Goal: Task Accomplishment & Management: Complete application form

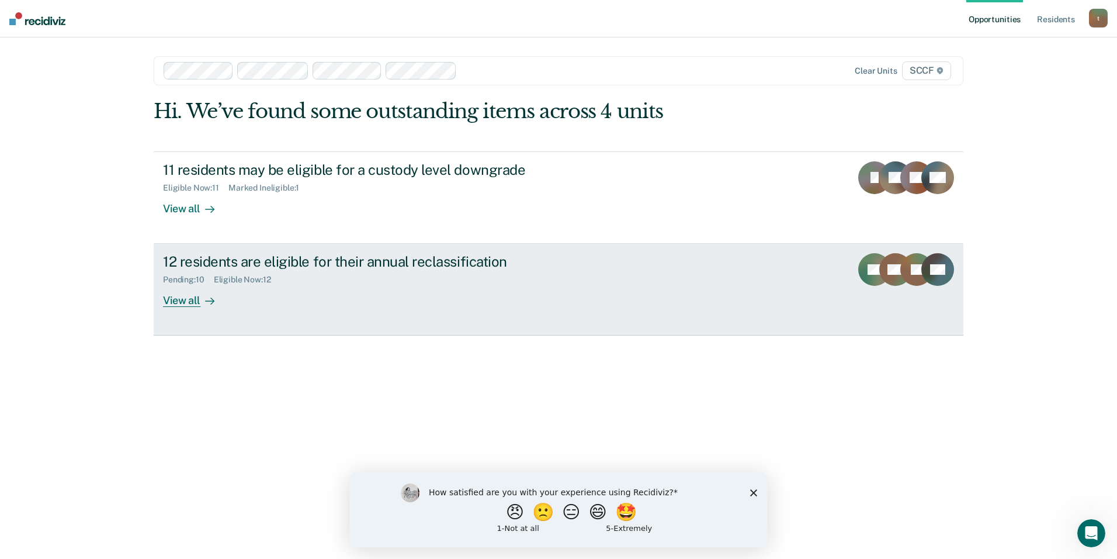
click at [382, 292] on div "12 residents are eligible for their annual reclassification Pending : 10 Eligib…" at bounding box center [382, 280] width 438 height 54
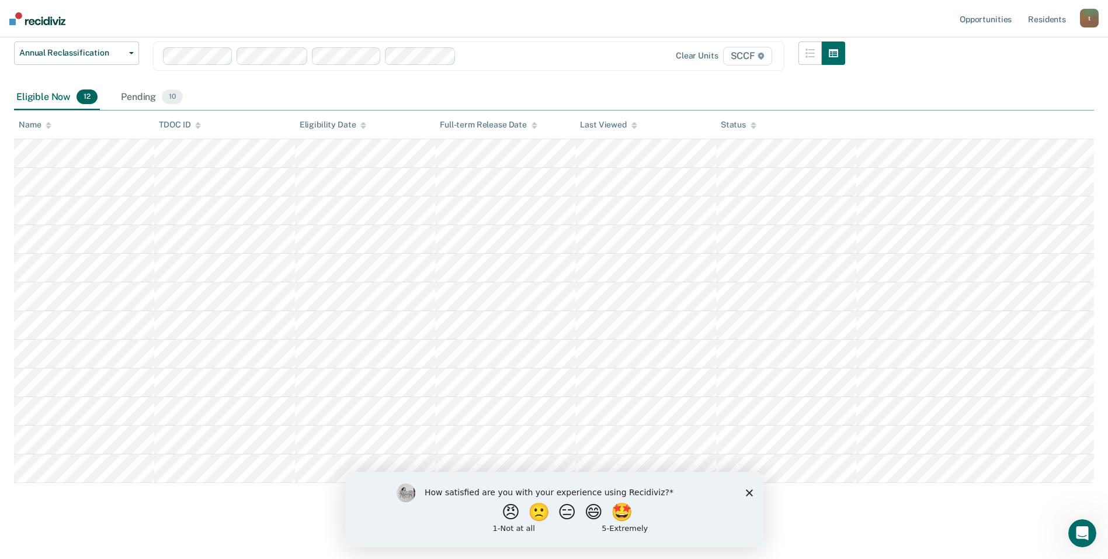
scroll to position [101, 0]
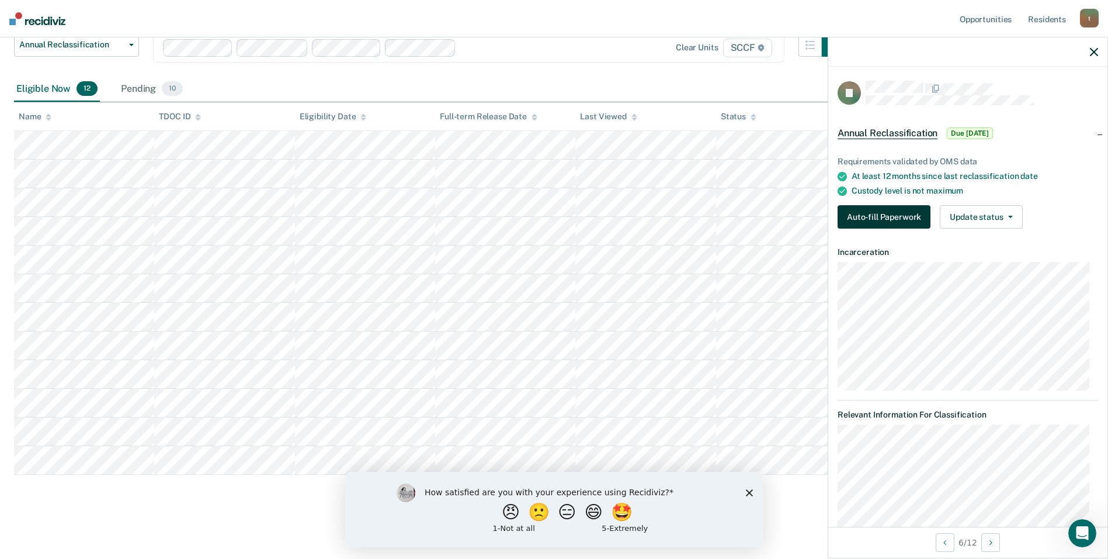
click at [876, 220] on button "Auto-fill Paperwork" at bounding box center [884, 216] width 93 height 23
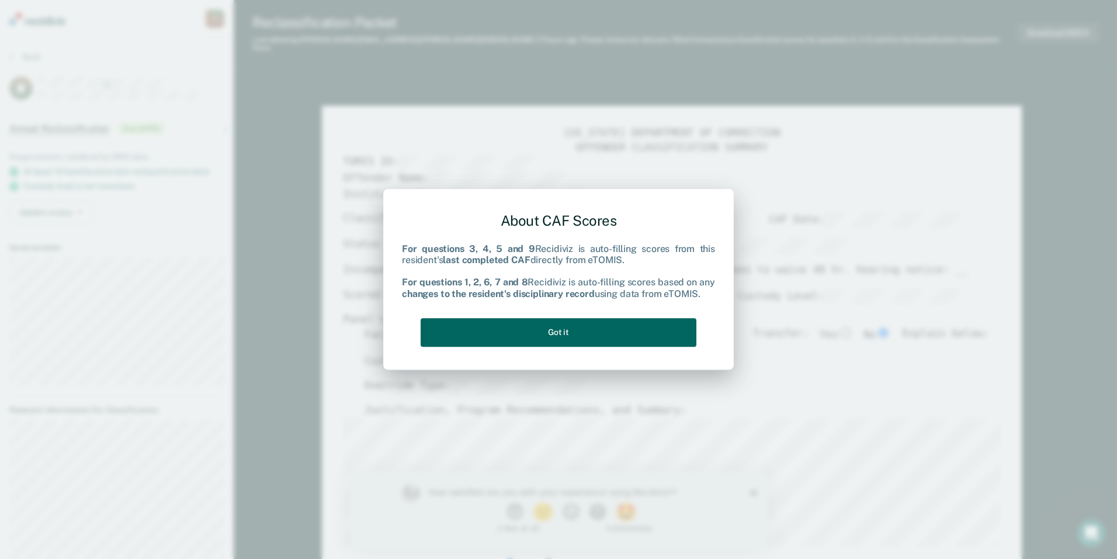
click at [605, 336] on button "Got it" at bounding box center [559, 332] width 276 height 29
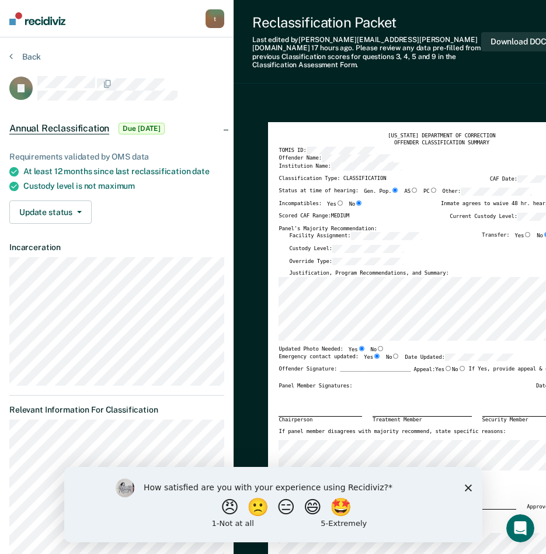
click at [465, 488] on icon "Close survey" at bounding box center [467, 487] width 7 height 7
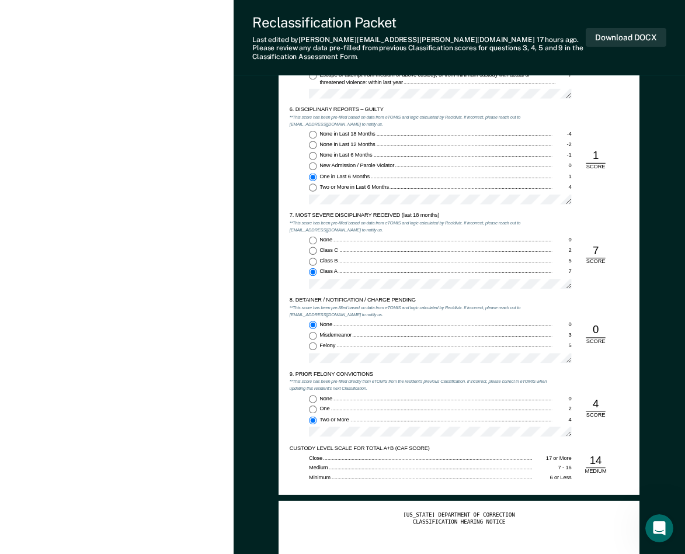
scroll to position [1143, 0]
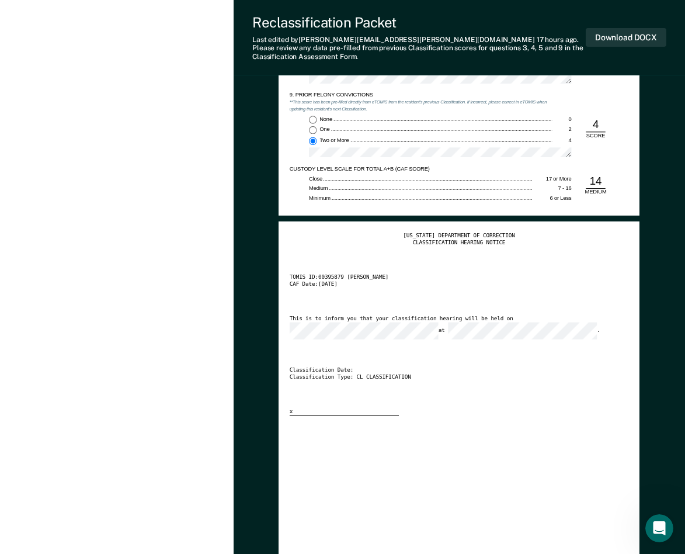
scroll to position [1370, 0]
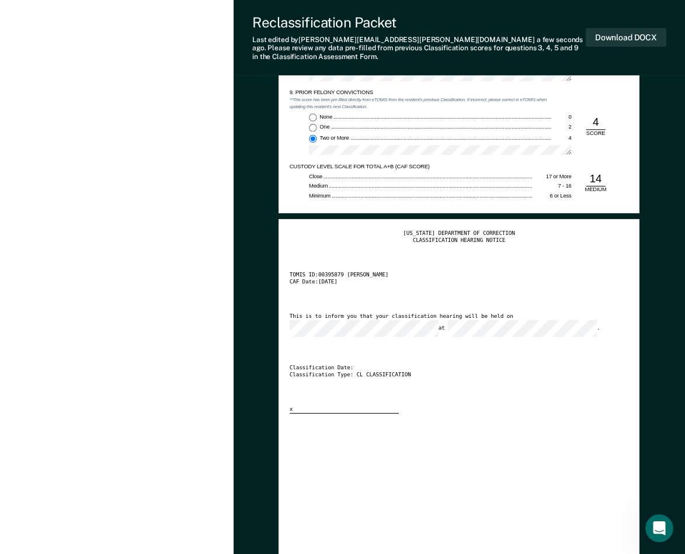
click at [462, 147] on div at bounding box center [440, 152] width 262 height 15
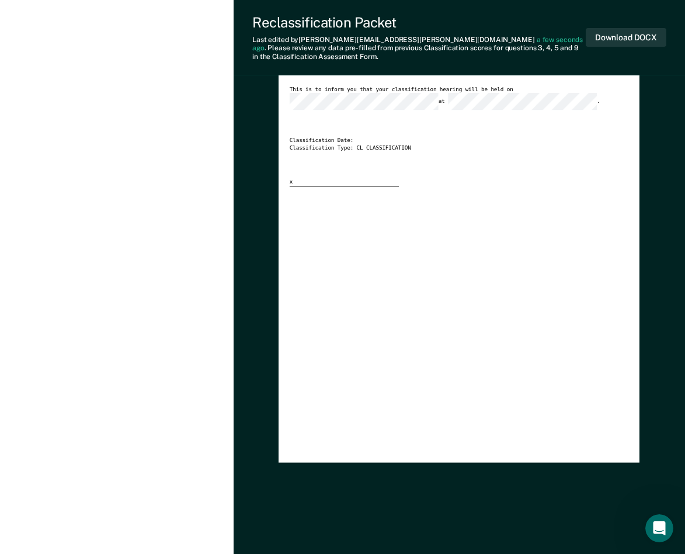
type textarea "x"
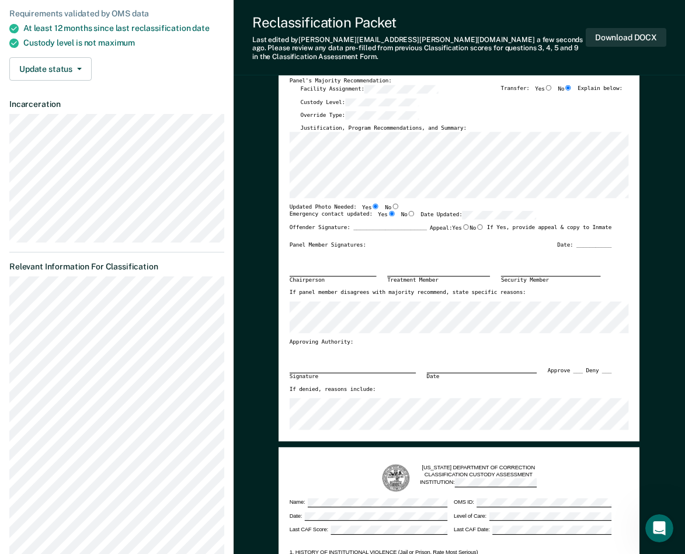
scroll to position [0, 0]
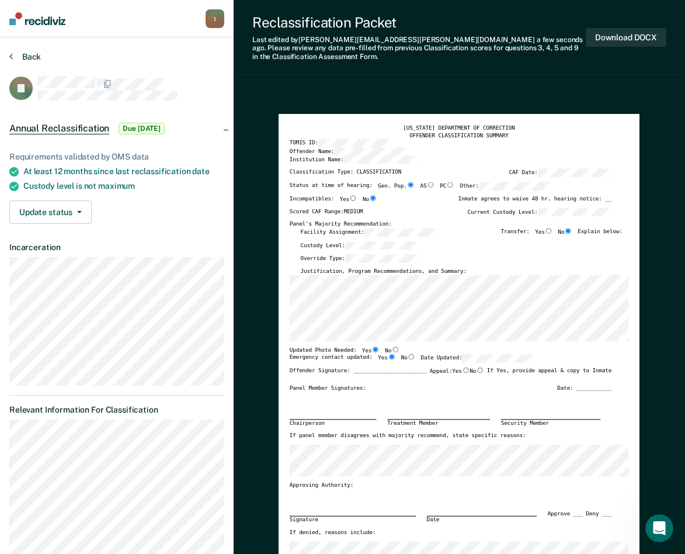
click at [11, 56] on icon at bounding box center [11, 55] width 4 height 9
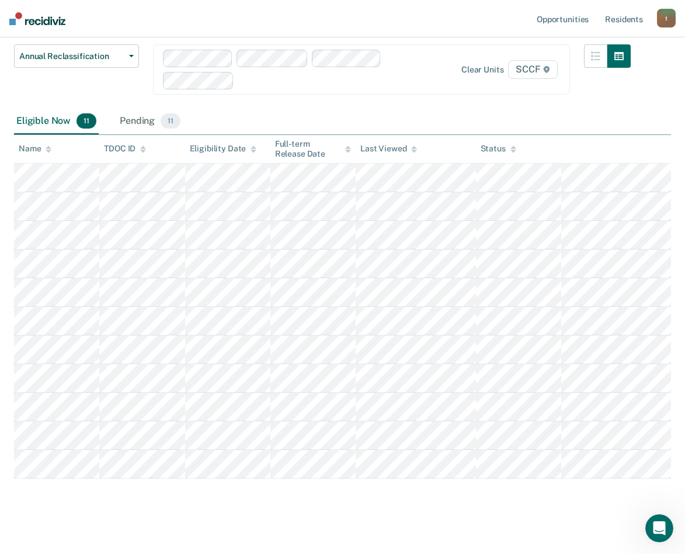
click at [664, 16] on div "t" at bounding box center [666, 18] width 19 height 19
click at [589, 75] on link "Log Out" at bounding box center [620, 77] width 94 height 10
